Goal: Find specific page/section

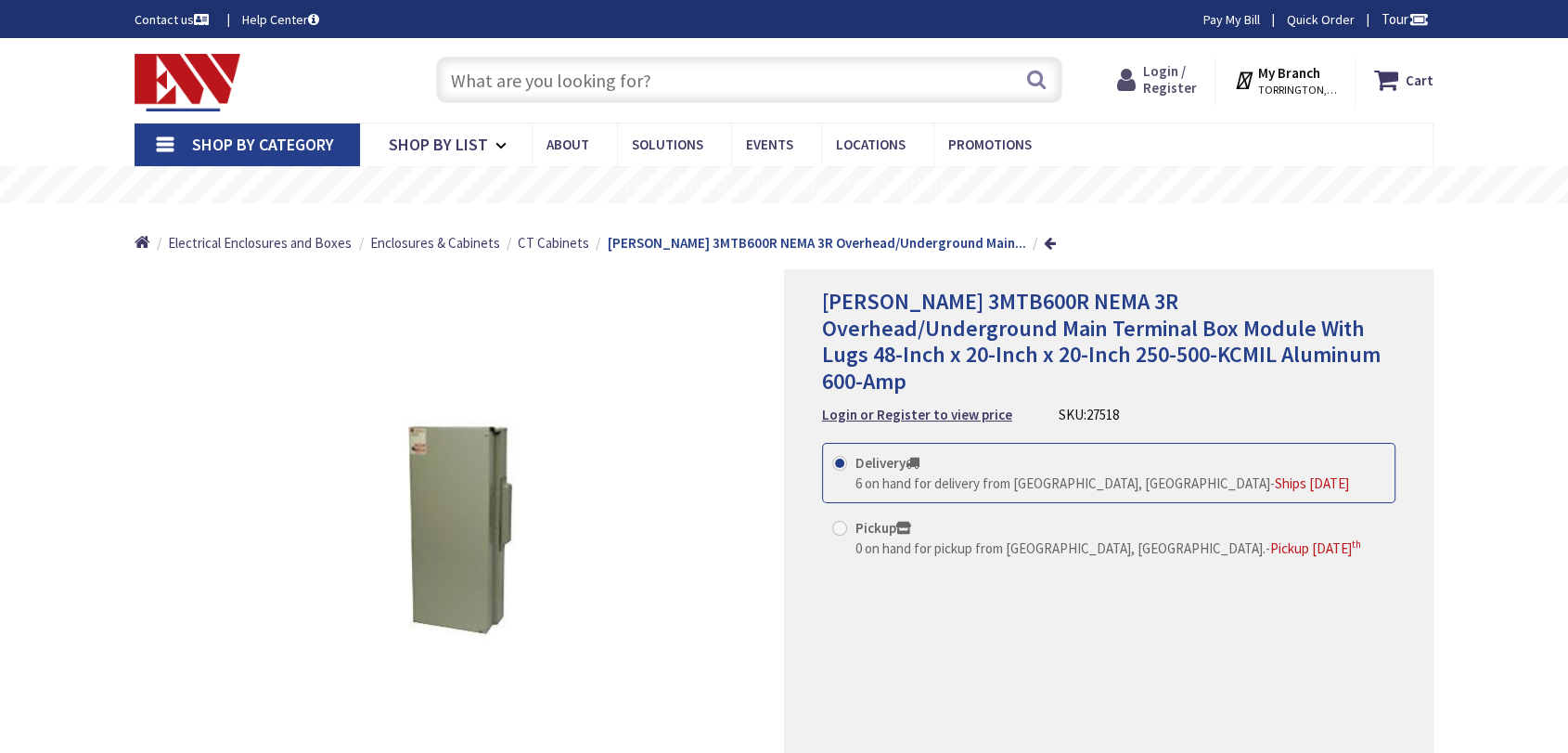
click at [1151, 76] on span "Login / Register" at bounding box center [1170, 79] width 54 height 34
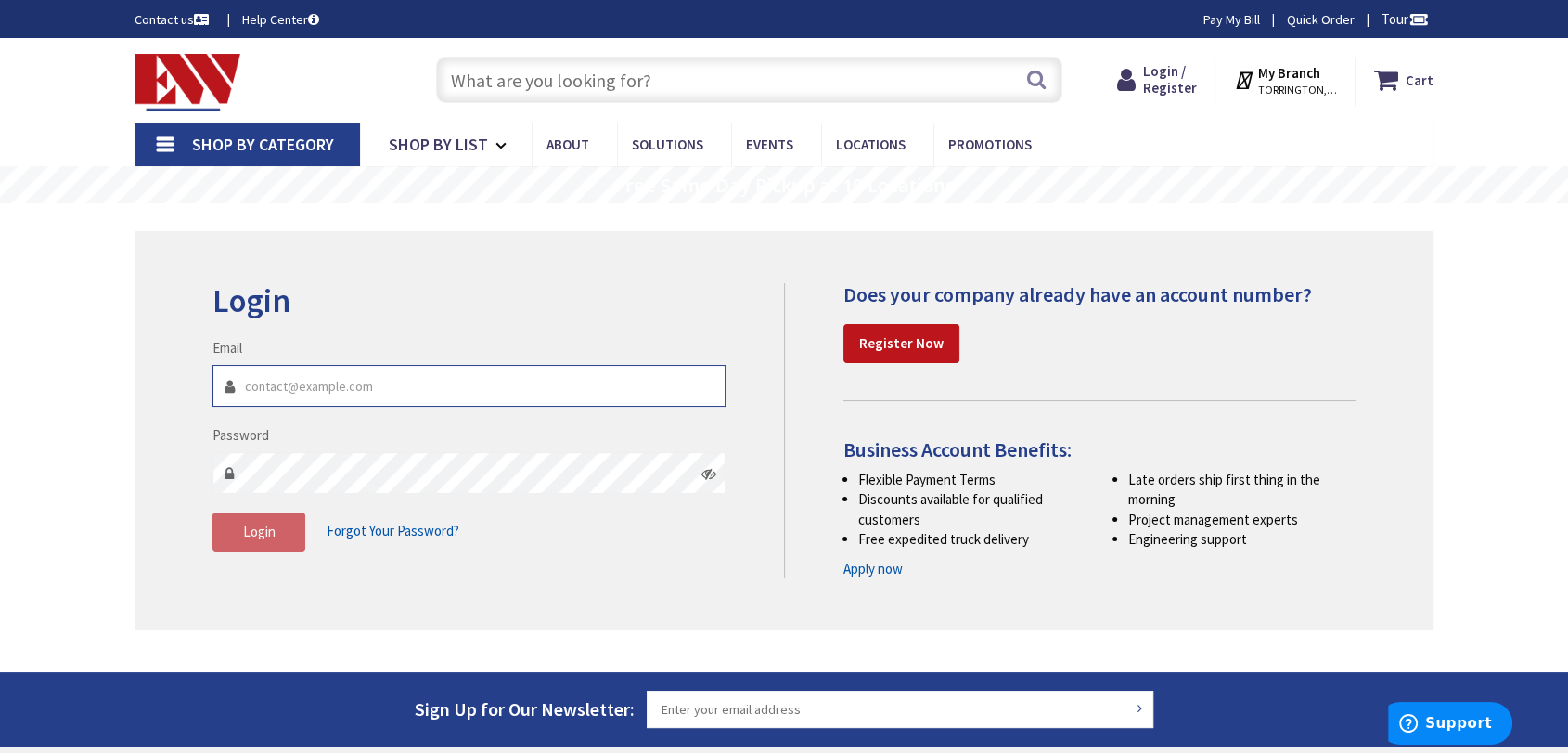
type input "[EMAIL_ADDRESS][DOMAIN_NAME]"
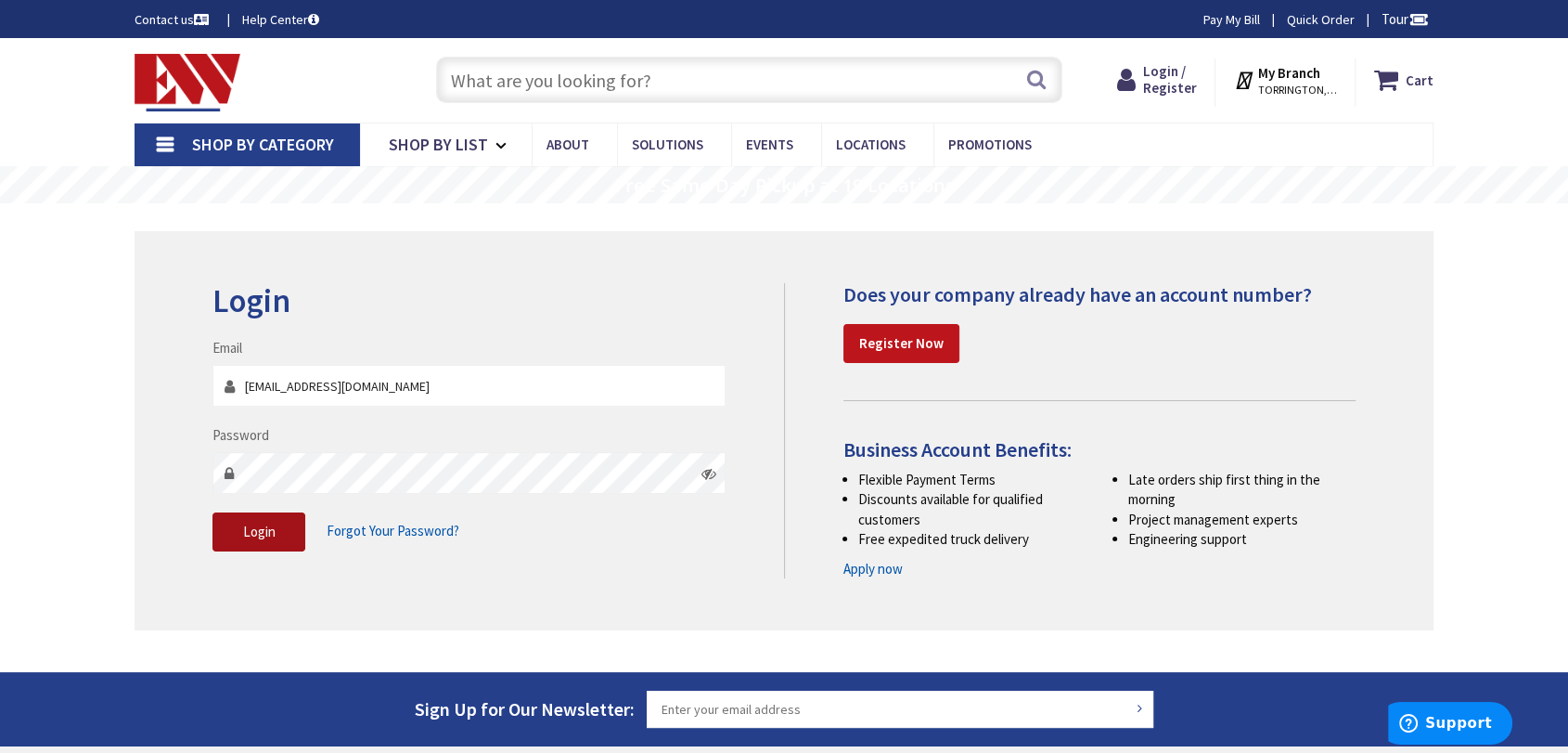
click at [280, 534] on button "Login" at bounding box center [258, 531] width 93 height 39
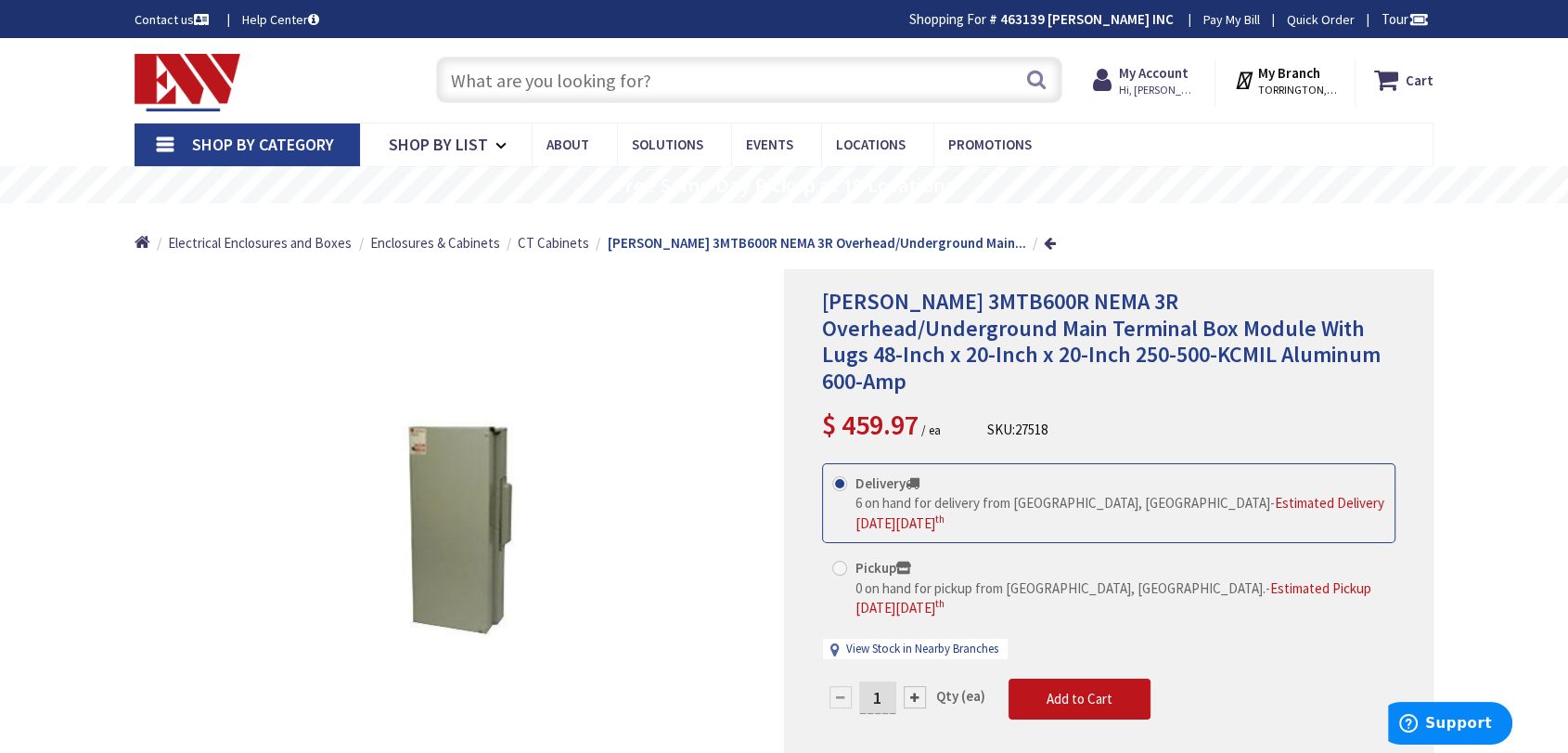
click at [374, 44] on div "Skip to Content Toggle Nav Search Cart My Cart Close" at bounding box center [784, 80] width 1392 height 85
click at [607, 86] on input "text" at bounding box center [749, 80] width 627 height 47
paste input "10250TA12"
type input "10250TA12"
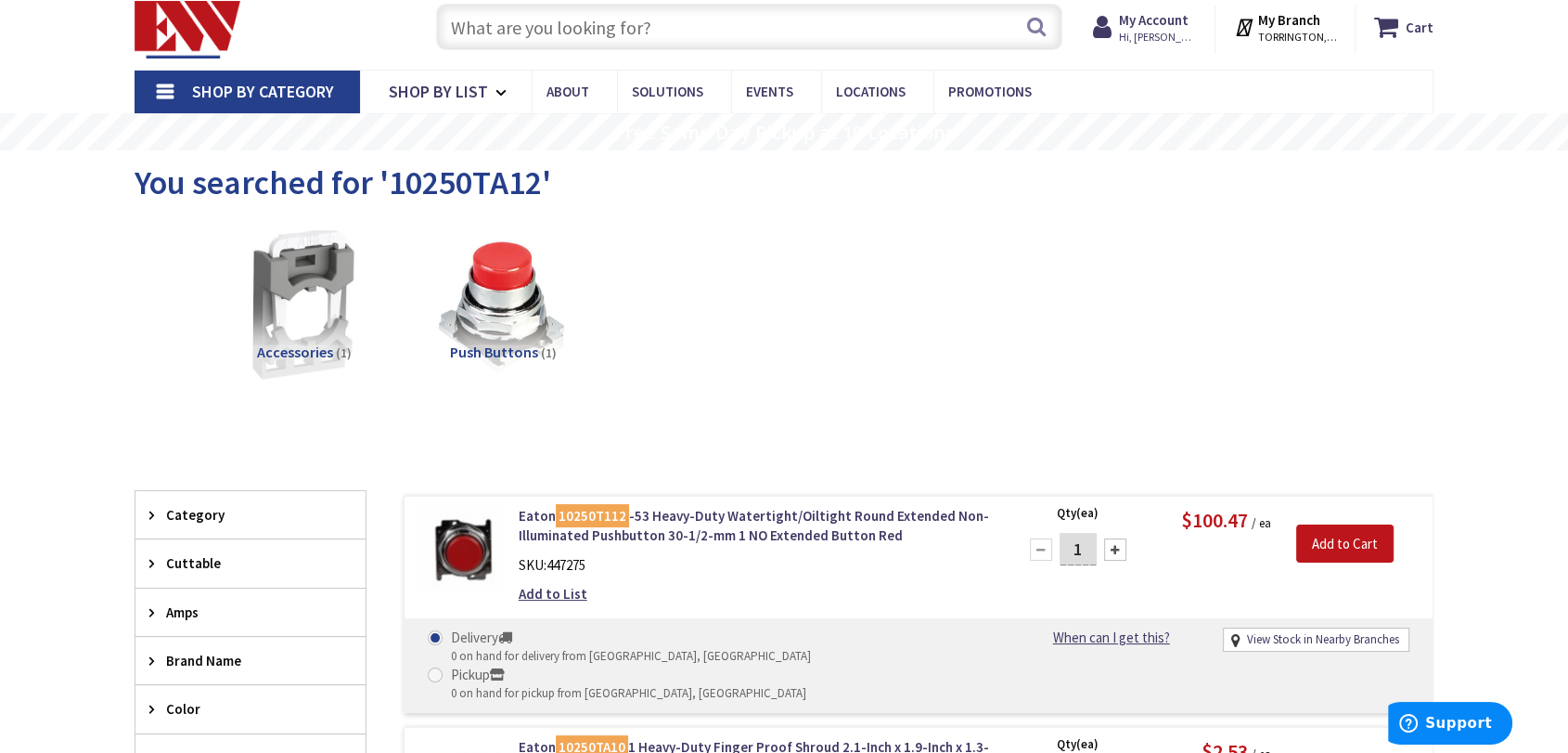
scroll to position [103, 0]
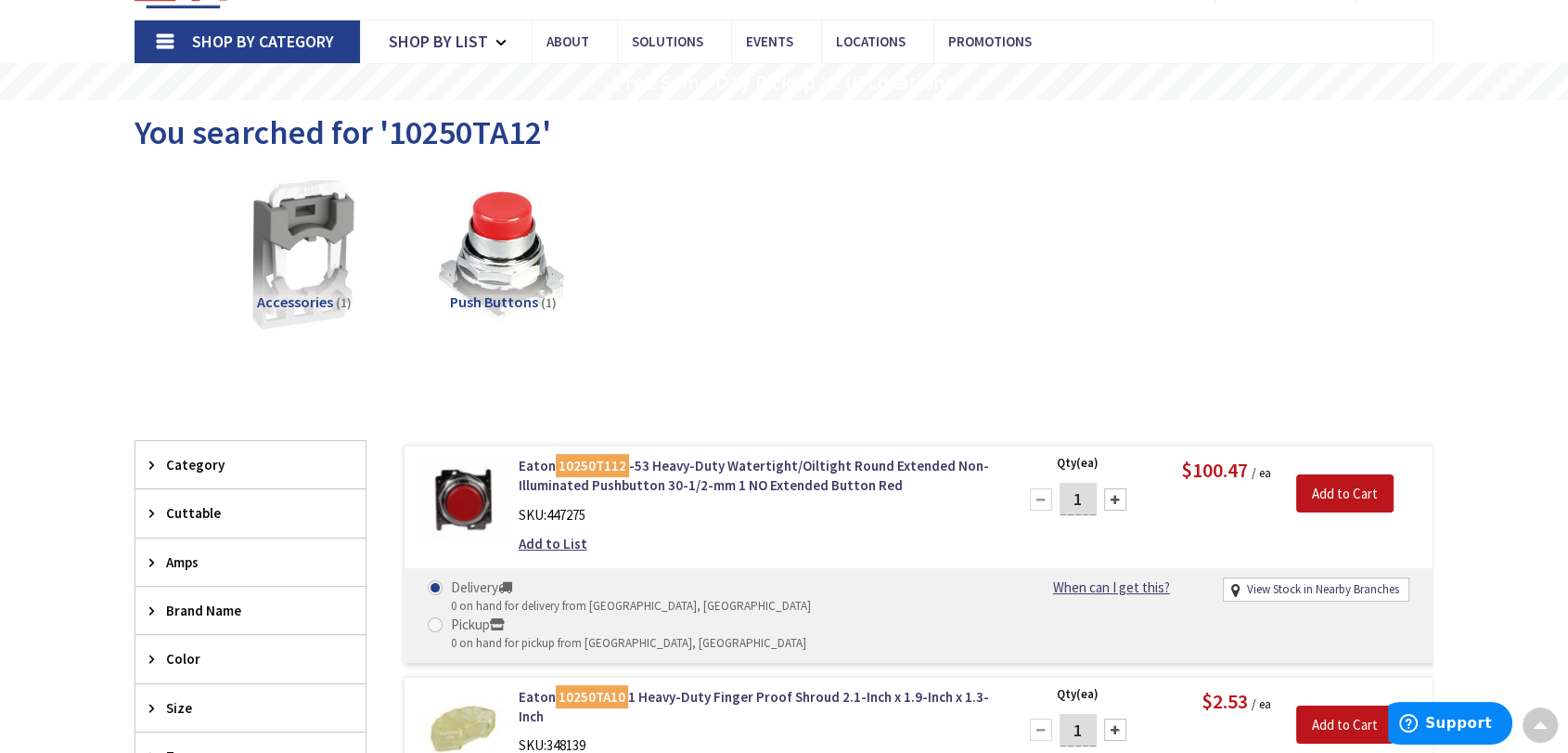
click at [292, 303] on span "Accessories" at bounding box center [295, 301] width 76 height 19
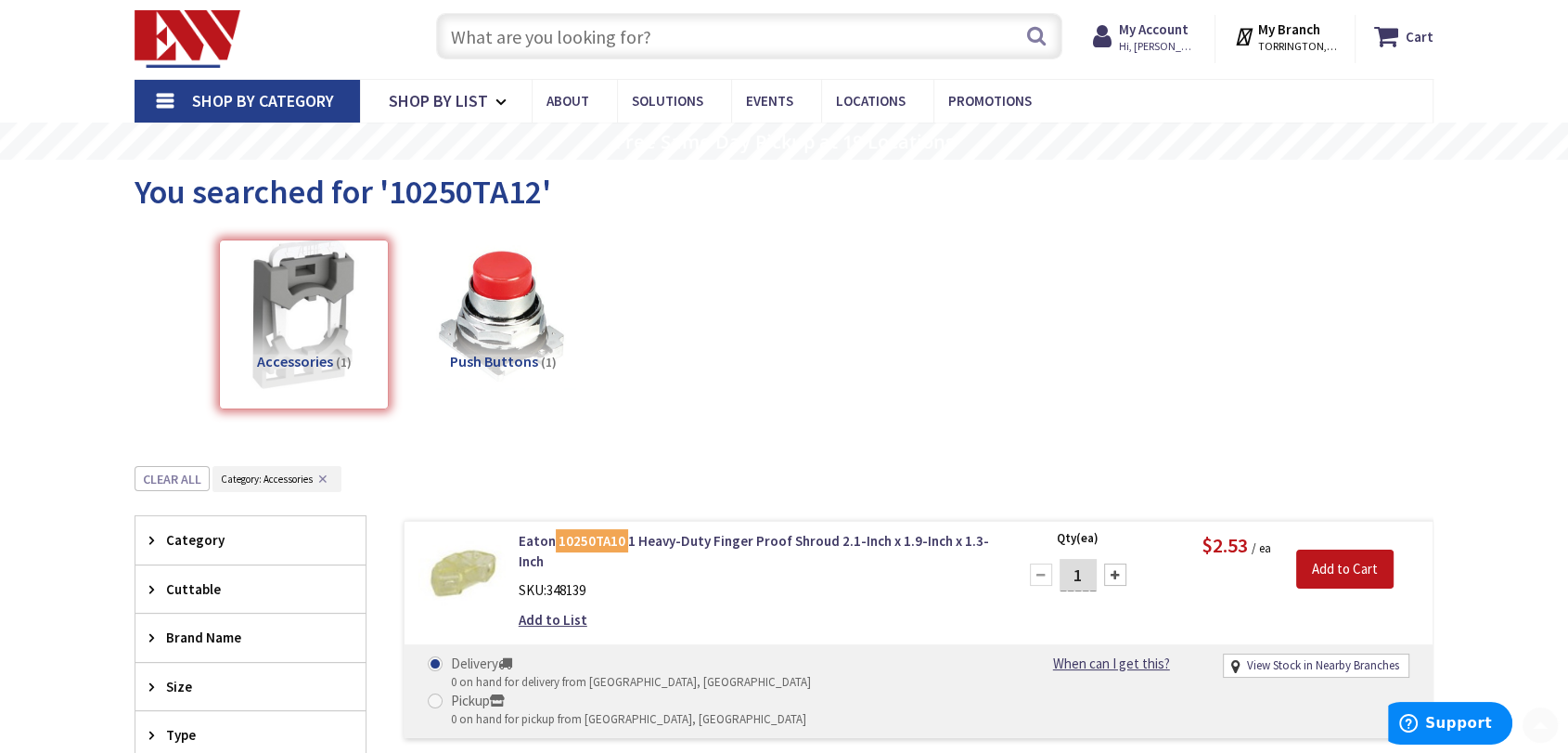
scroll to position [0, 0]
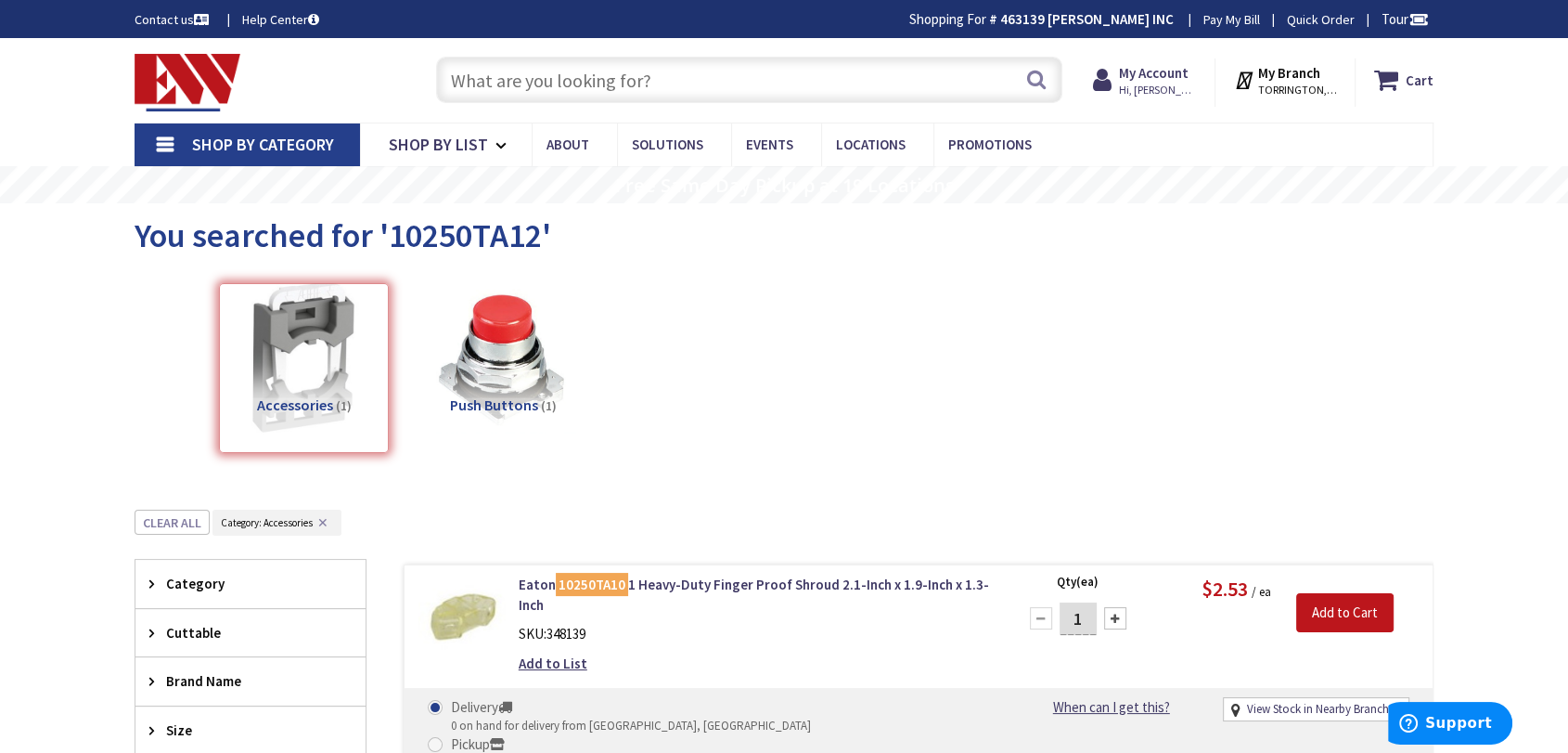
click at [689, 73] on input "text" at bounding box center [749, 80] width 627 height 47
paste input "10250TA12"
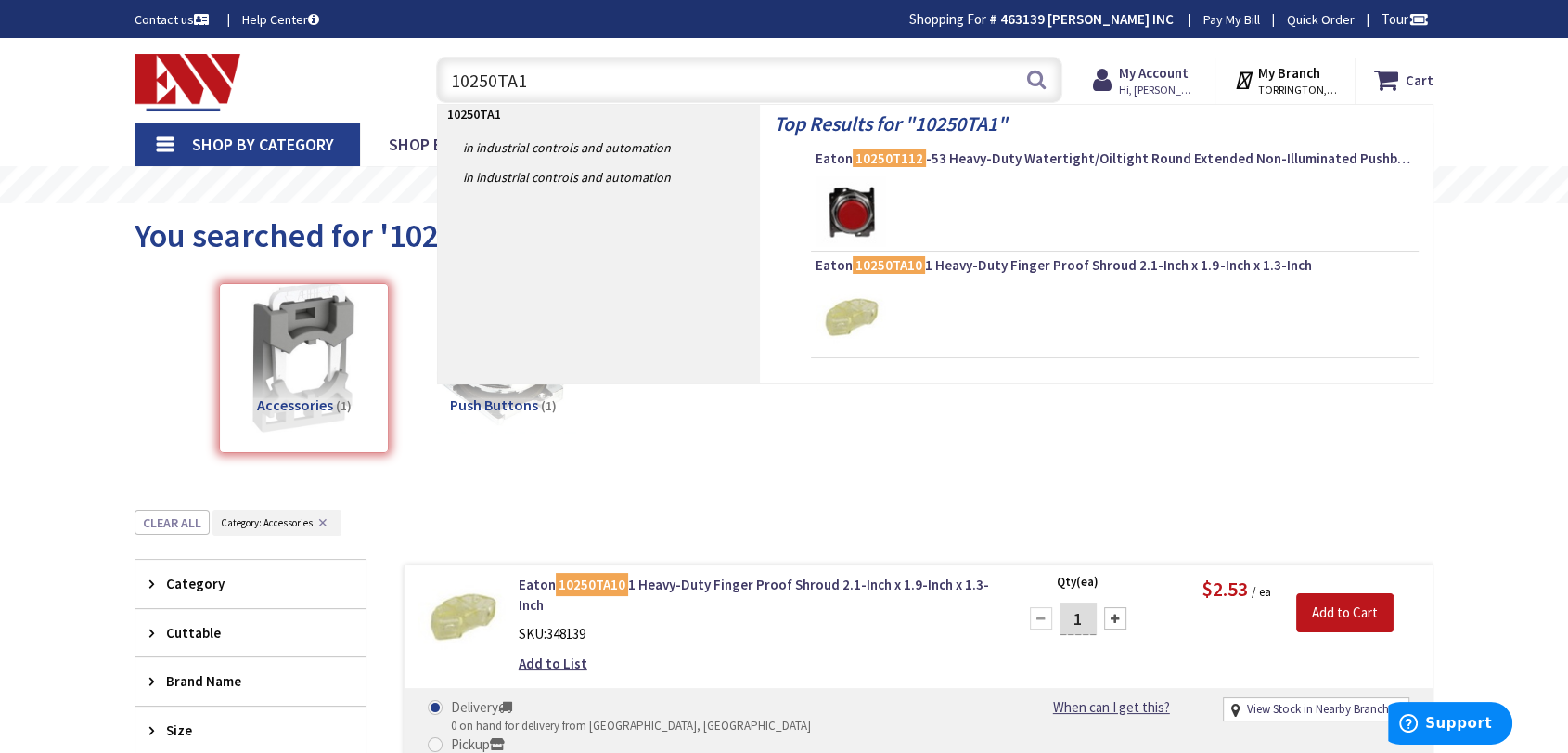
type input "10250TA"
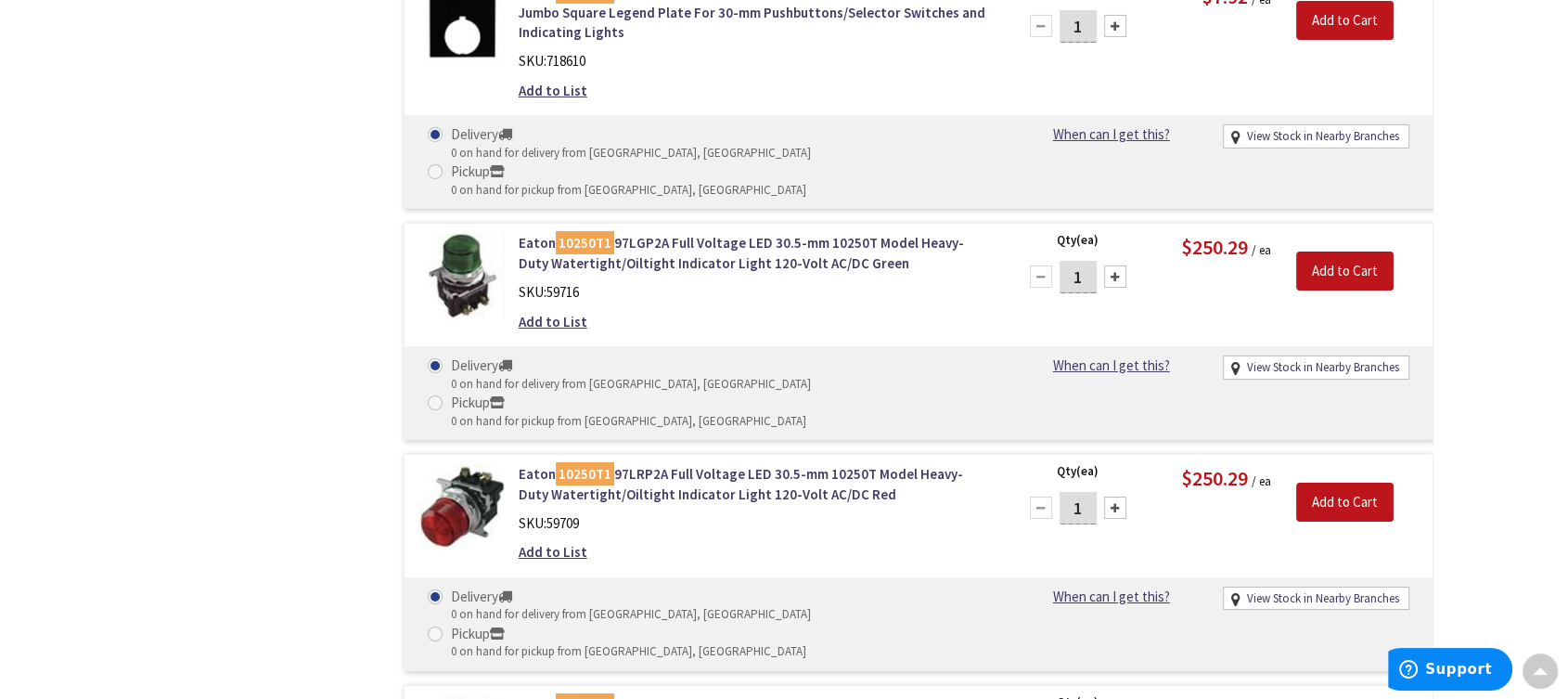
scroll to position [6493, 0]
